Goal: Find specific page/section: Find specific page/section

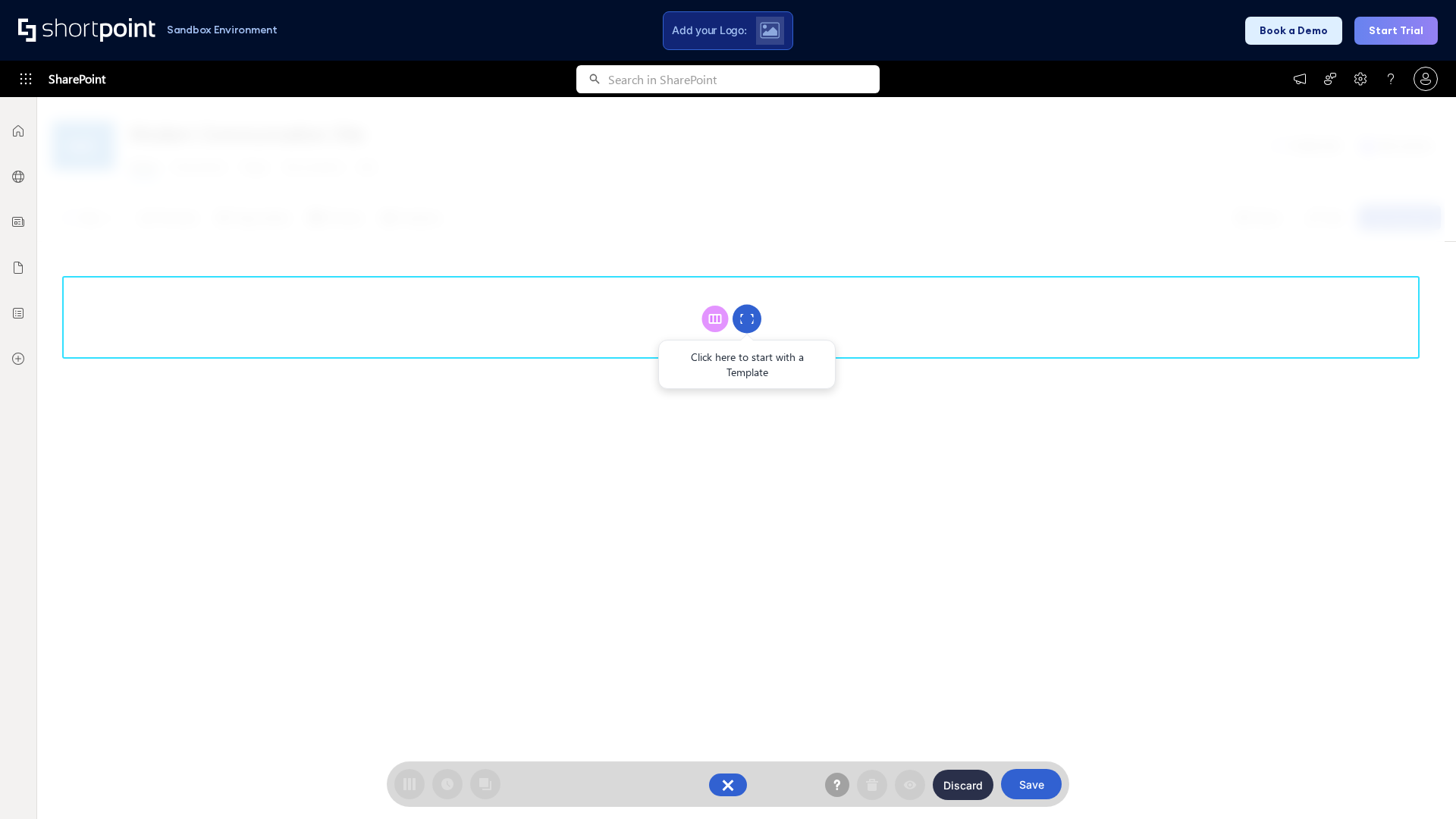
click at [747, 318] on circle at bounding box center [747, 319] width 29 height 29
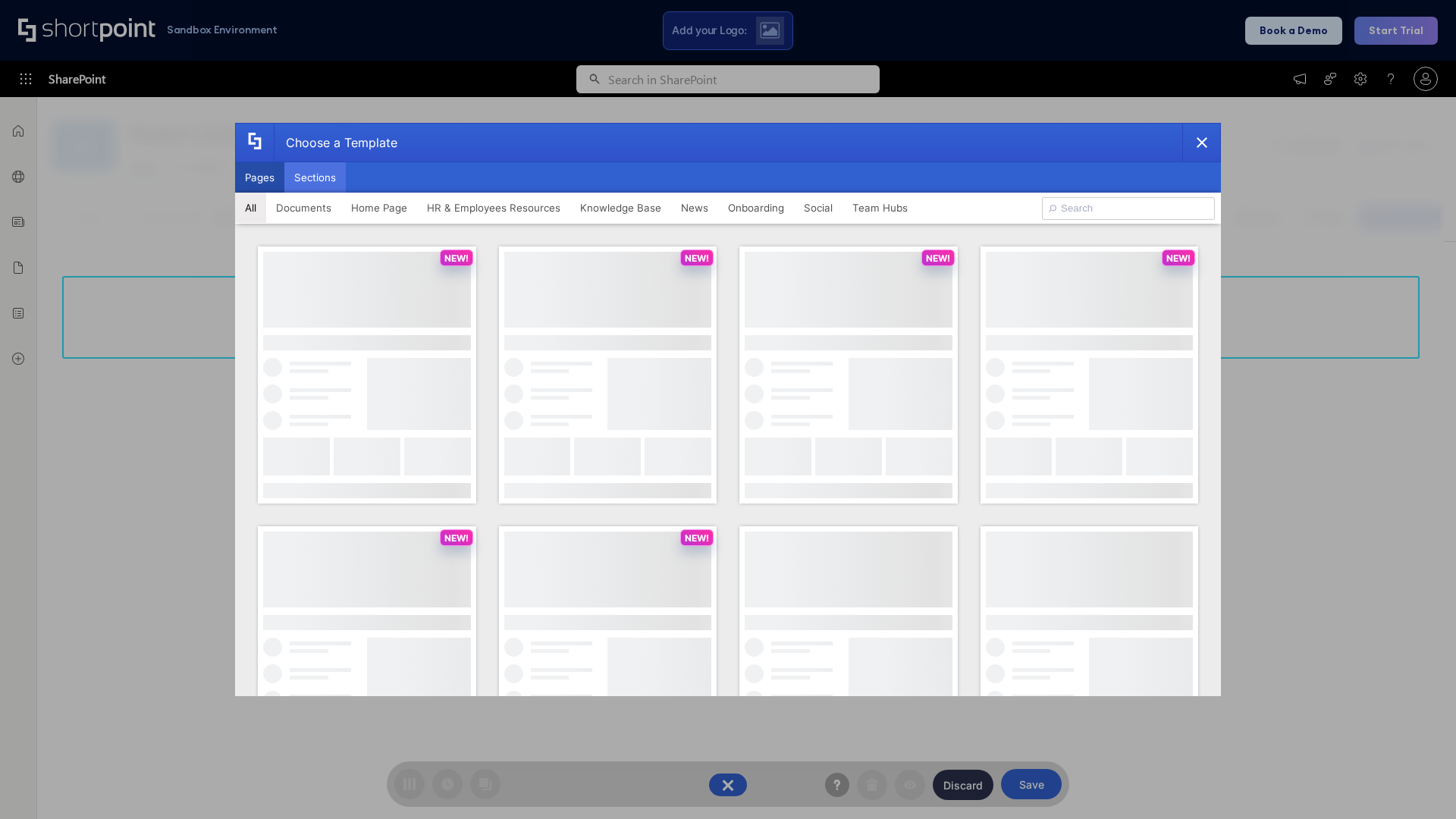
click at [314, 177] on button "Sections" at bounding box center [315, 177] width 61 height 31
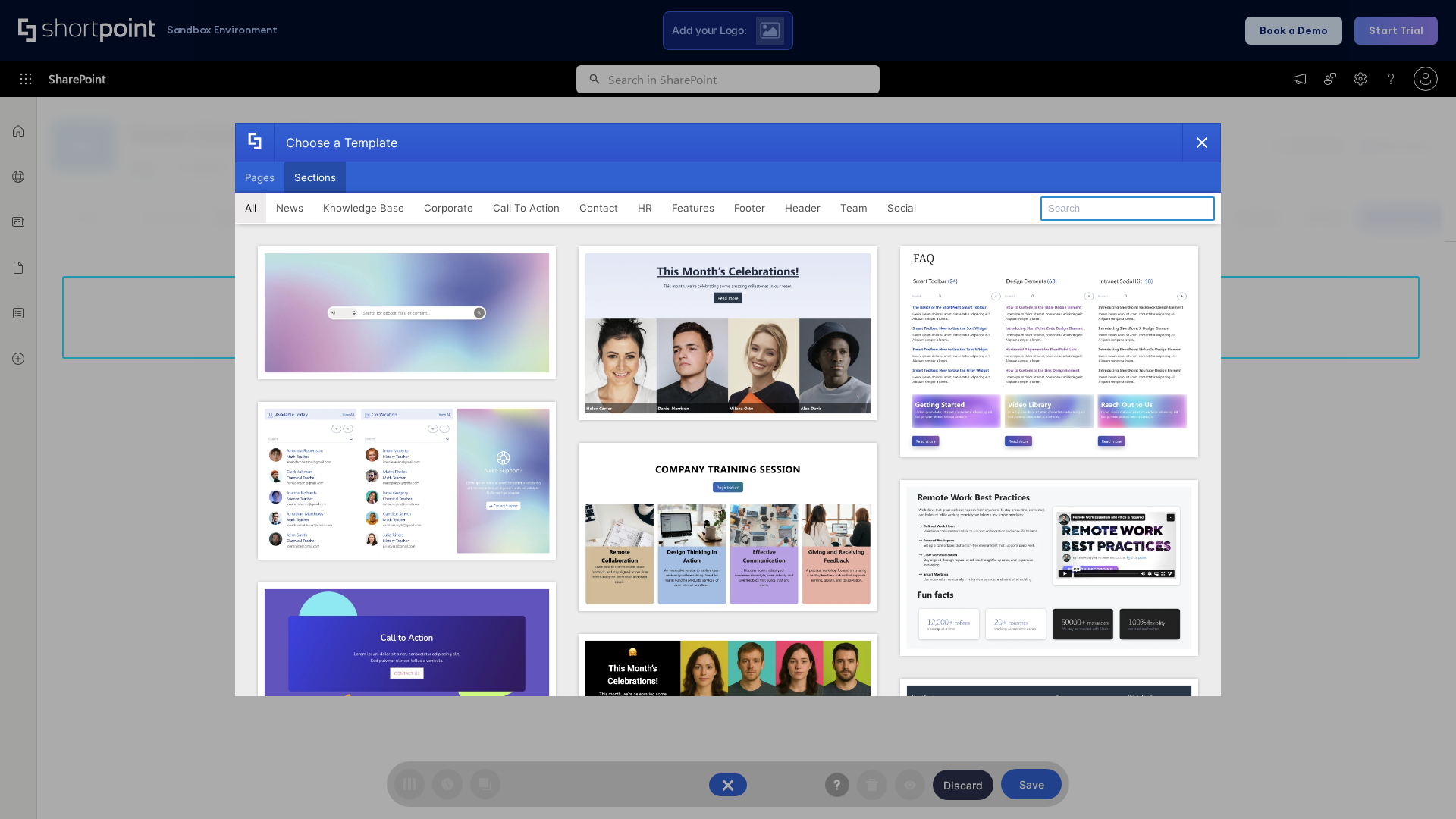
type input "Employee Spotlight 1"
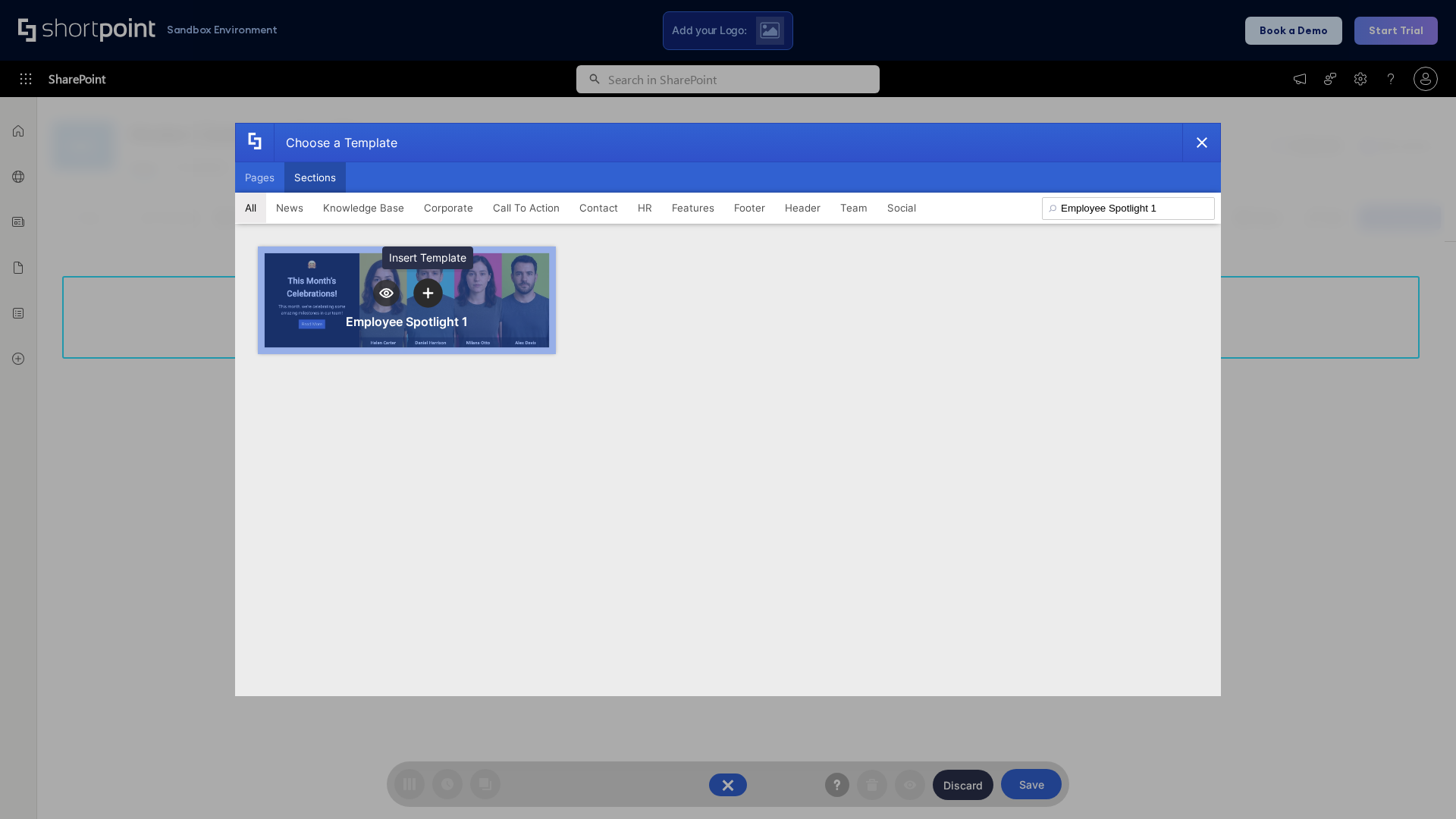
click at [427, 293] on icon "template selector" at bounding box center [427, 292] width 10 height 10
